Goal: Contribute content: Add original content to the website for others to see

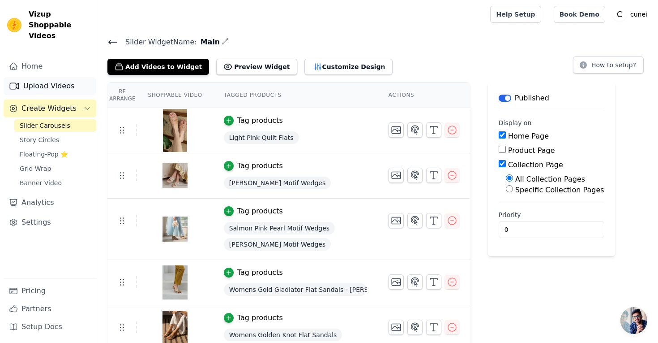
click at [62, 77] on link "Upload Videos" at bounding box center [50, 86] width 93 height 18
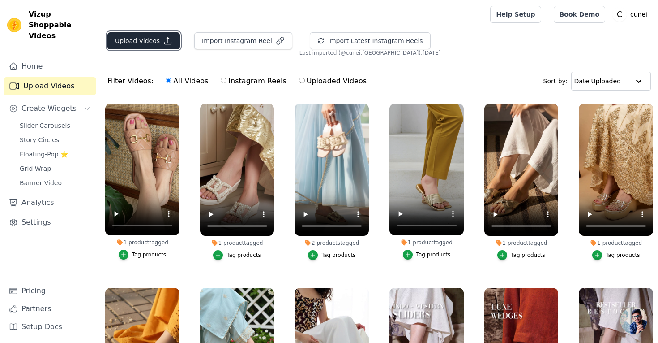
click at [152, 43] on button "Upload Videos" at bounding box center [143, 40] width 73 height 17
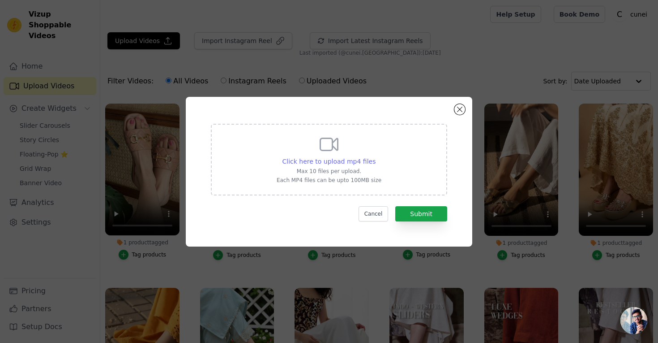
click at [336, 162] on span "Click here to upload mp4 files" at bounding box center [330, 161] width 94 height 7
click at [375, 157] on input "Click here to upload mp4 files Max 10 files per upload. Each MP4 files can be u…" at bounding box center [375, 156] width 0 height 0
type input "C:\fakepath\white-frill-video-06c0e0f6.mp4"
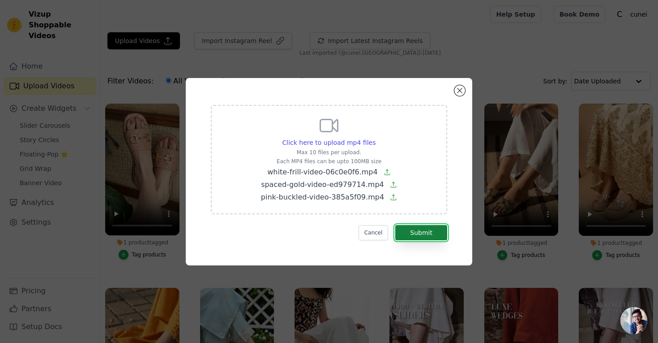
click at [416, 232] on button "Submit" at bounding box center [421, 232] width 52 height 15
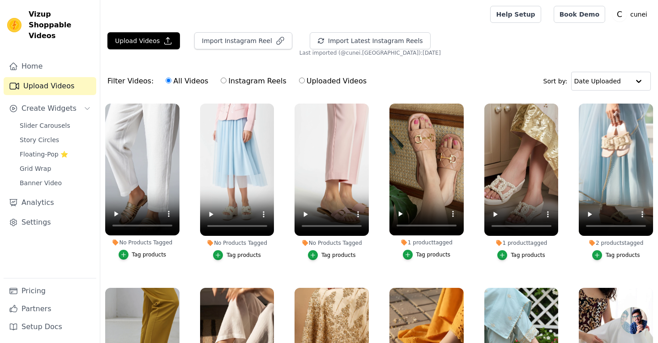
click at [326, 253] on div "Tag products" at bounding box center [338, 254] width 34 height 7
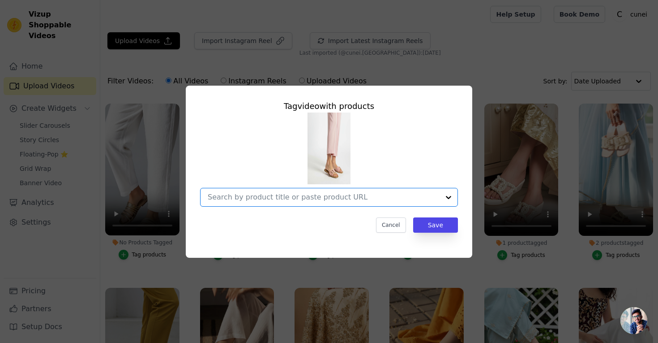
click at [286, 198] on input "No Products Tagged Tag video with products Option undefined, selected. Select i…" at bounding box center [324, 197] width 232 height 9
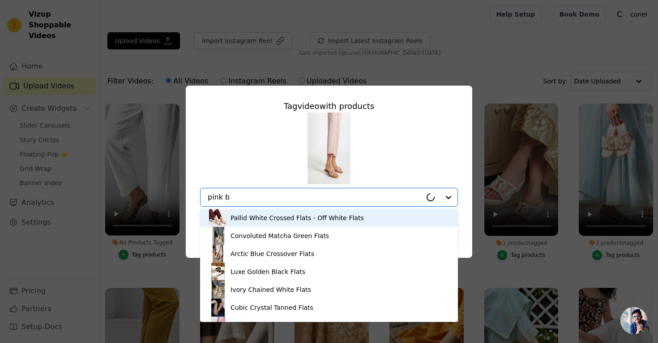
type input "pink bu"
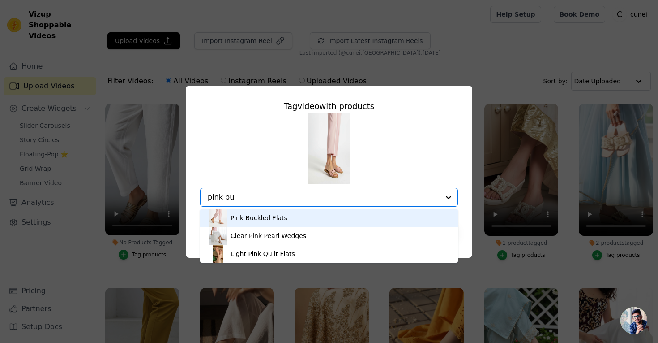
click at [263, 218] on div "Pink Buckled Flats" at bounding box center [259, 217] width 57 height 9
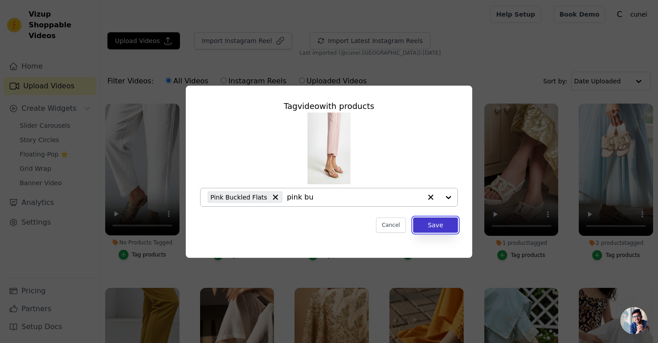
click at [435, 223] on button "Save" at bounding box center [435, 224] width 45 height 15
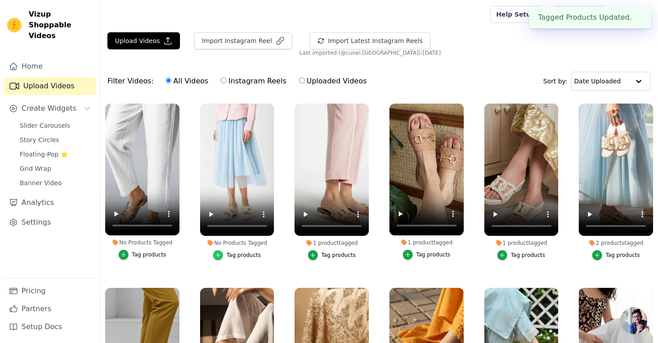
click at [219, 255] on icon "button" at bounding box center [218, 255] width 6 height 6
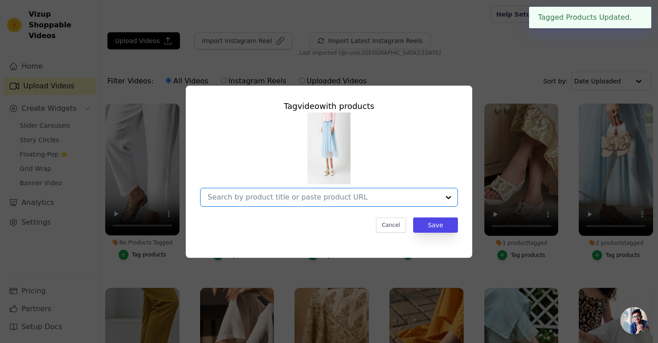
click at [240, 197] on input "No Products Tagged Tag video with products Option undefined, selected. Select i…" at bounding box center [324, 197] width 232 height 9
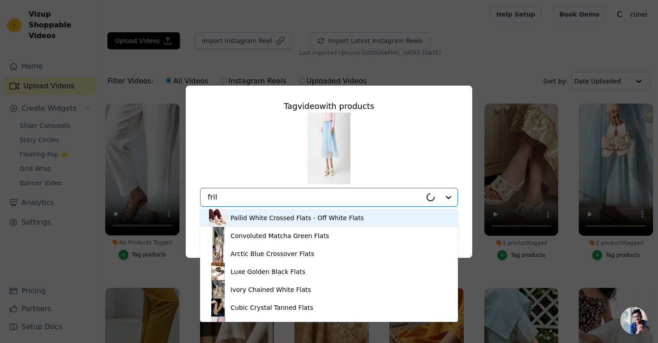
type input "frill"
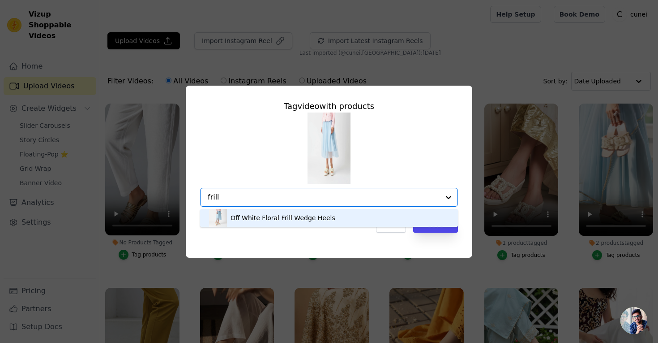
click at [257, 219] on div "Off White Floral Frill Wedge Heels" at bounding box center [283, 217] width 105 height 9
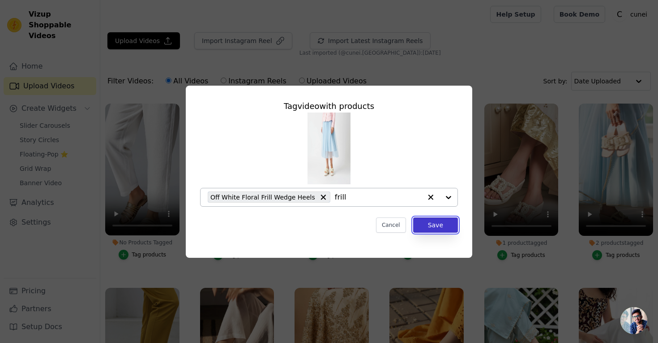
click at [436, 223] on button "Save" at bounding box center [435, 224] width 45 height 15
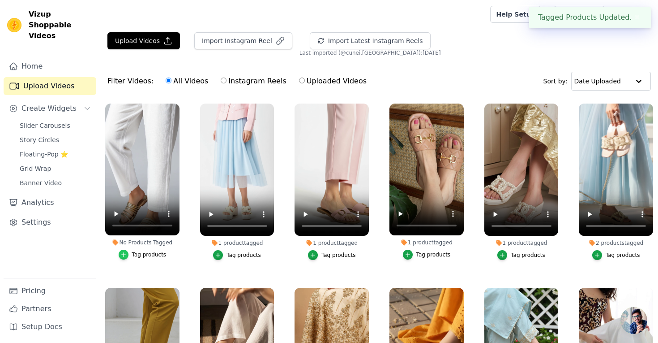
click at [125, 254] on icon "button" at bounding box center [123, 254] width 6 height 6
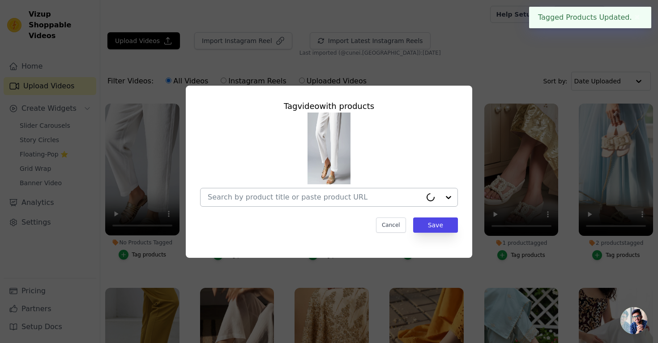
click at [239, 197] on input "No Products Tagged Tag video with products Cancel Save Tag products" at bounding box center [315, 197] width 214 height 9
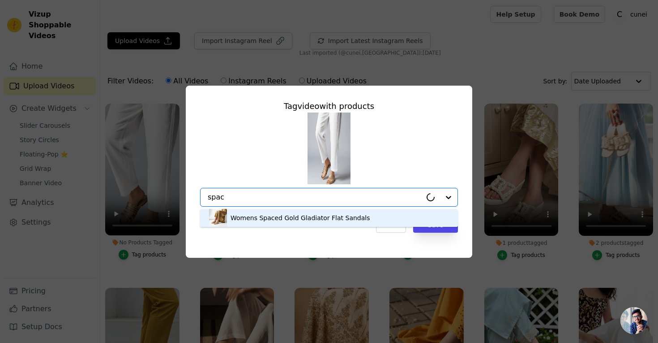
type input "space"
click at [270, 215] on div "Womens Spaced Gold Gladiator Flat Sandals" at bounding box center [300, 217] width 139 height 9
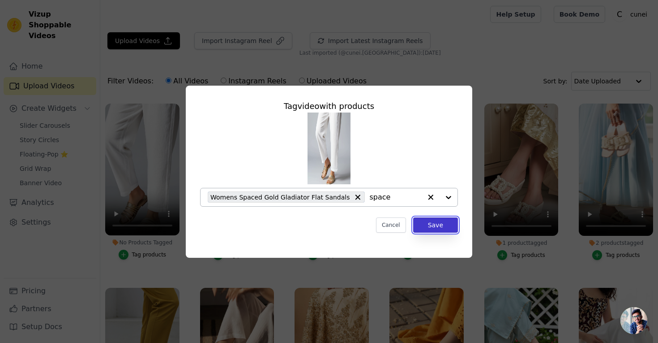
click at [425, 227] on button "Save" at bounding box center [435, 224] width 45 height 15
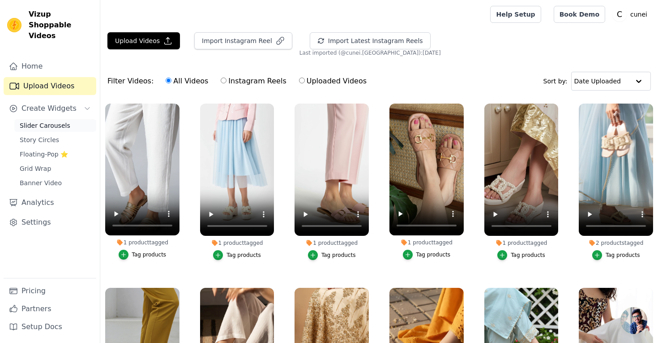
click at [51, 121] on span "Slider Carousels" at bounding box center [45, 125] width 51 height 9
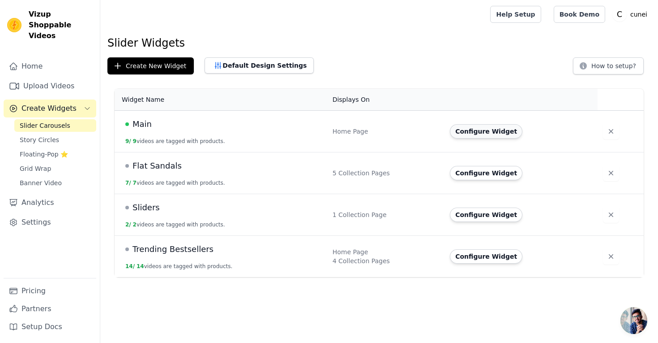
click at [467, 129] on button "Configure Widget" at bounding box center [486, 131] width 73 height 14
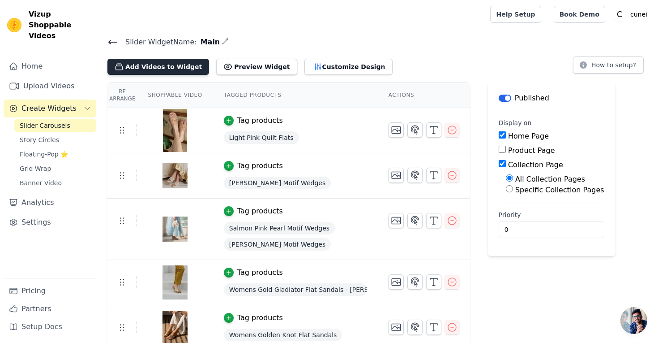
click at [171, 71] on button "Add Videos to Widget" at bounding box center [158, 67] width 102 height 16
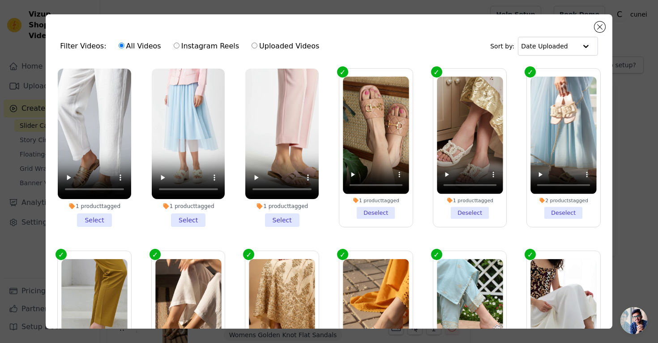
click at [93, 219] on li "1 product tagged Select" at bounding box center [94, 148] width 73 height 158
click at [0, 0] on input "1 product tagged Select" at bounding box center [0, 0] width 0 height 0
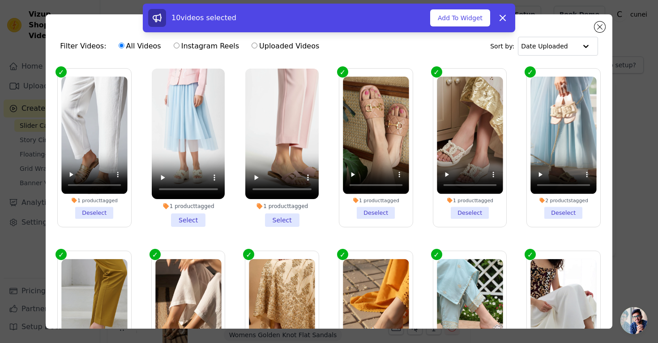
click at [192, 218] on li "1 product tagged Select" at bounding box center [188, 148] width 73 height 158
click at [0, 0] on input "1 product tagged Select" at bounding box center [0, 0] width 0 height 0
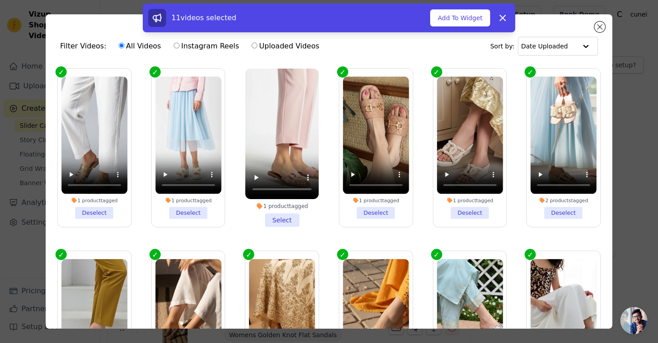
click at [275, 217] on li "1 product tagged Select" at bounding box center [281, 148] width 73 height 158
click at [0, 0] on input "1 product tagged Select" at bounding box center [0, 0] width 0 height 0
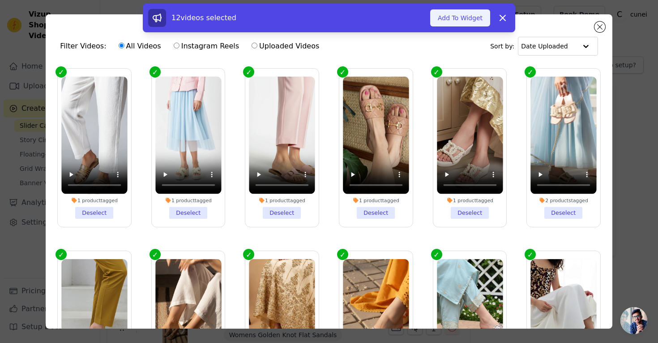
click at [468, 20] on button "Add To Widget" at bounding box center [460, 17] width 60 height 17
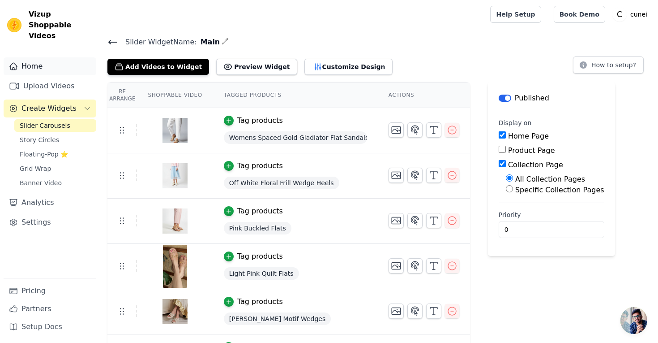
click at [47, 60] on link "Home" at bounding box center [50, 66] width 93 height 18
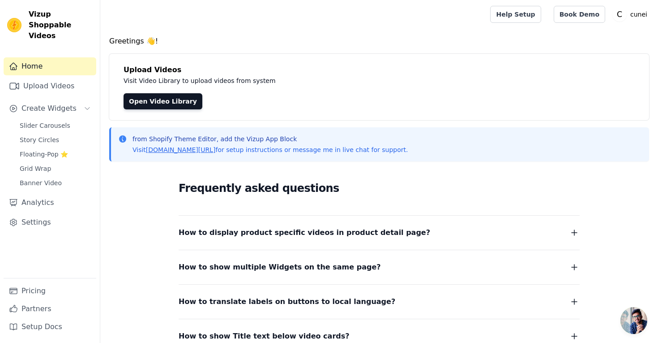
click at [519, 46] on h4 "Greetings 👋!" at bounding box center [379, 41] width 540 height 11
